Goal: Transaction & Acquisition: Purchase product/service

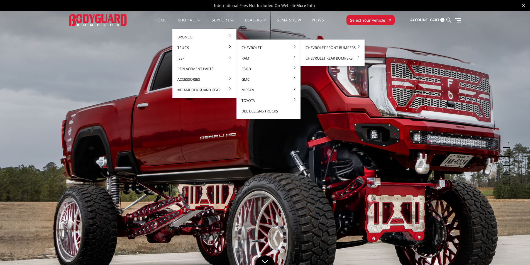
click at [247, 48] on link "Chevrolet" at bounding box center [269, 47] width 60 height 11
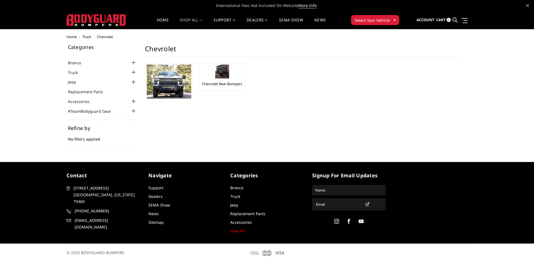
click at [325, 48] on h1 "Chevrolet" at bounding box center [301, 51] width 313 height 13
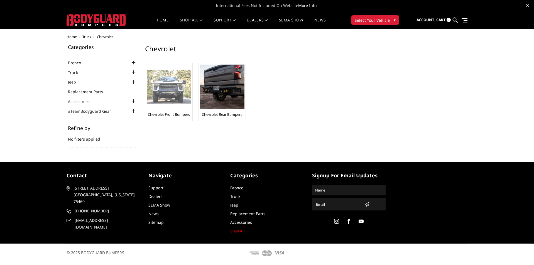
click at [174, 99] on img at bounding box center [169, 87] width 45 height 34
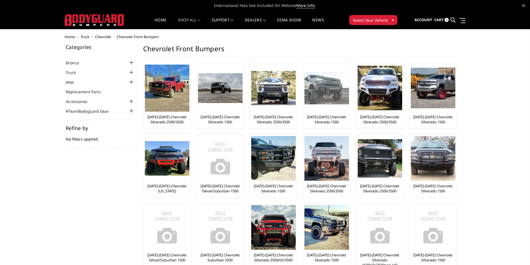
click at [321, 93] on img at bounding box center [326, 88] width 45 height 33
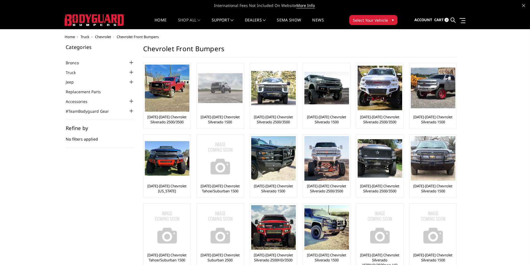
click at [228, 95] on img at bounding box center [220, 88] width 45 height 30
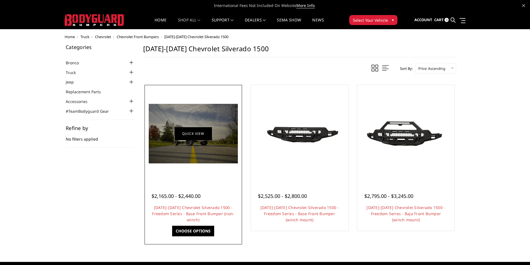
click at [175, 136] on link "Quick view" at bounding box center [193, 133] width 37 height 13
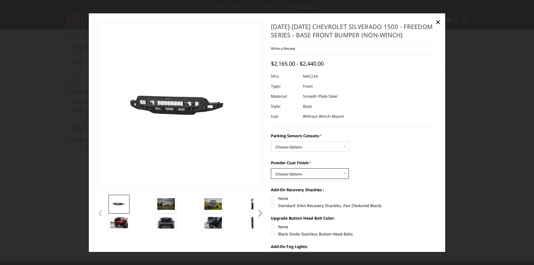
click at [333, 173] on select "Choose Options Bare Metal Textured Black Powder Coat" at bounding box center [310, 173] width 78 height 11
click at [366, 162] on label "Powder Coat Finish: *" at bounding box center [354, 163] width 166 height 6
click at [349, 168] on select "Choose Options Bare Metal Textured Black Powder Coat" at bounding box center [310, 173] width 78 height 11
click at [332, 146] on select "Choose Options Yes - I have parking sensors No - I do NOT have parking sensors" at bounding box center [310, 146] width 78 height 11
click at [389, 151] on div "Parking Sensors Cutouts: * Choose Options Yes - I have parking sensors No - I d…" at bounding box center [354, 142] width 166 height 19
